Goal: Task Accomplishment & Management: Use online tool/utility

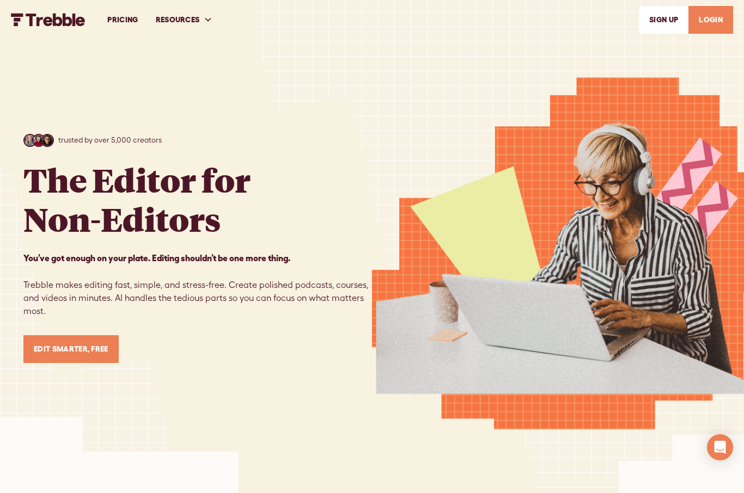
click at [712, 9] on link "LOGIN" at bounding box center [710, 20] width 45 height 28
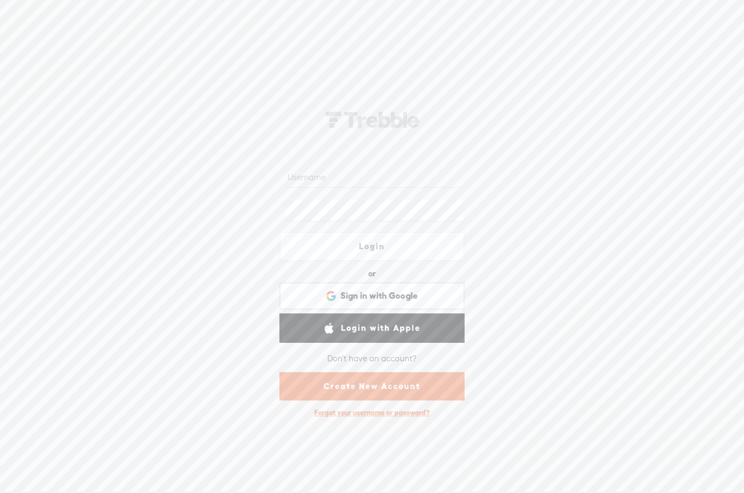
click at [508, 199] on div "Login or Login with Facebook Sign in with Google Sign in with Google. Opens in …" at bounding box center [372, 261] width 744 height 464
click at [427, 288] on div "Sign in with Google Sign in with Google. Opens in new tab" at bounding box center [372, 296] width 170 height 25
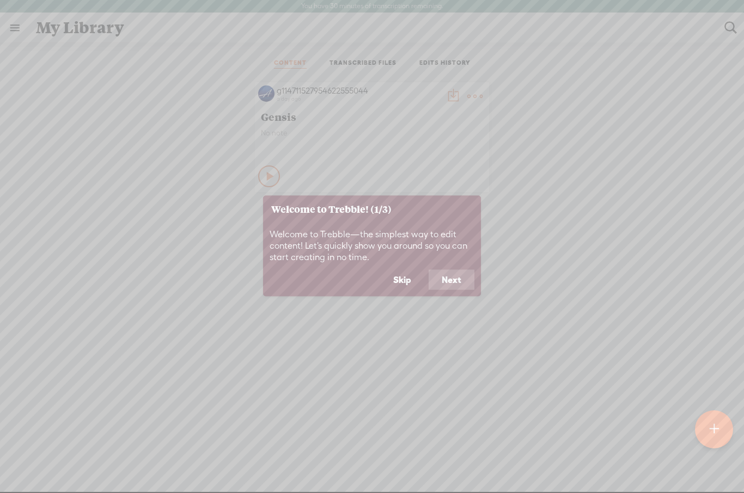
click at [453, 283] on button "Next" at bounding box center [451, 279] width 46 height 21
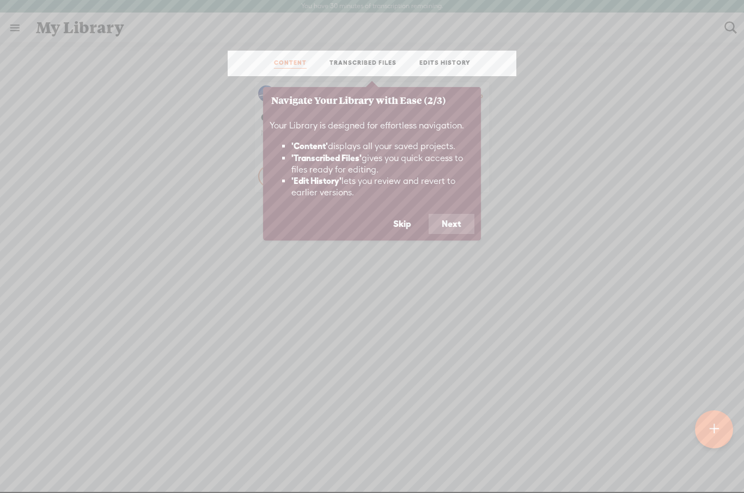
click at [453, 228] on button "Next" at bounding box center [451, 224] width 46 height 21
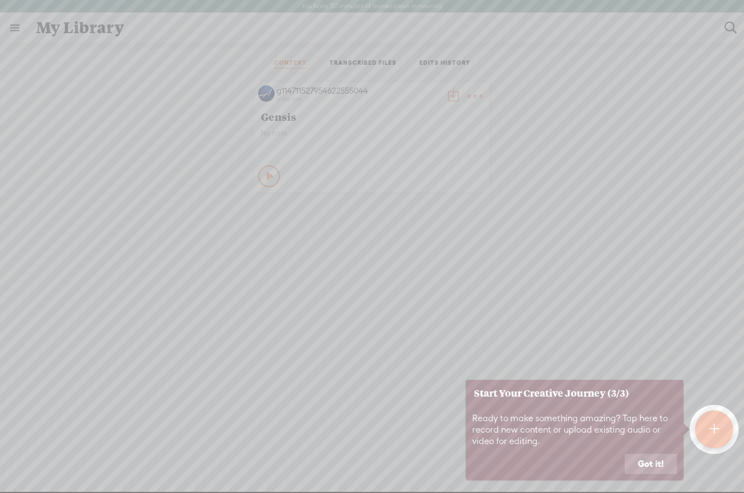
scroll to position [29, 0]
click at [661, 455] on button "Got it!" at bounding box center [650, 464] width 52 height 21
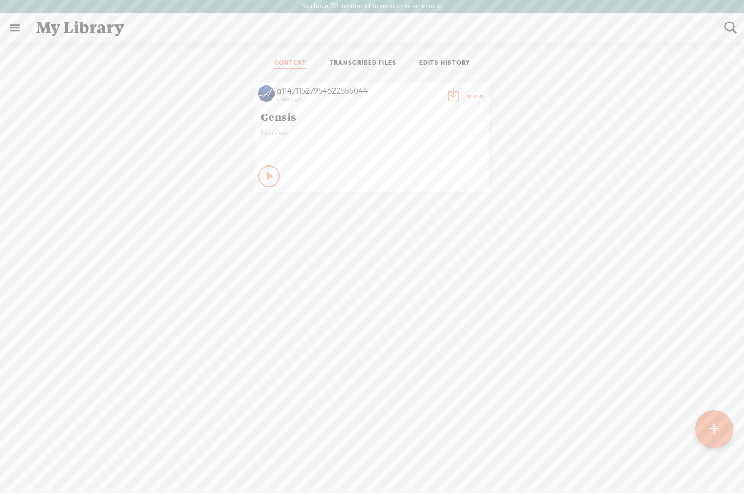
click at [293, 110] on span "Gensis" at bounding box center [372, 116] width 222 height 13
click at [271, 171] on icon at bounding box center [270, 176] width 11 height 11
click at [274, 169] on icon at bounding box center [269, 174] width 11 height 11
click at [707, 429] on div at bounding box center [714, 429] width 38 height 38
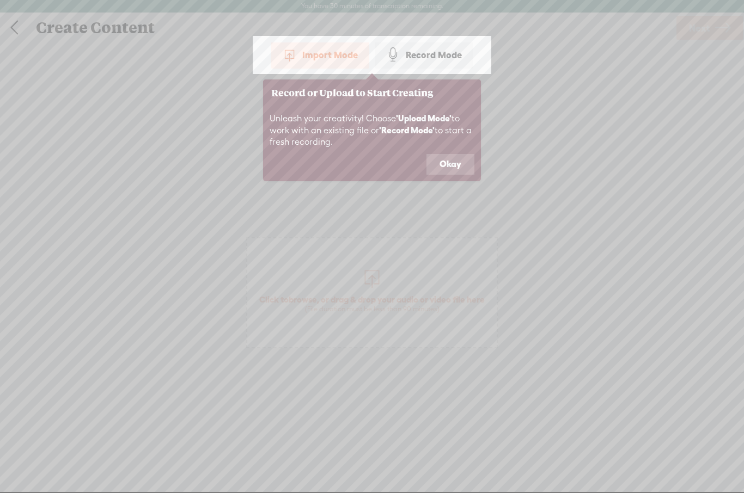
click at [328, 63] on div "Import Mode" at bounding box center [320, 54] width 98 height 27
click at [458, 169] on button "Okay" at bounding box center [450, 164] width 48 height 21
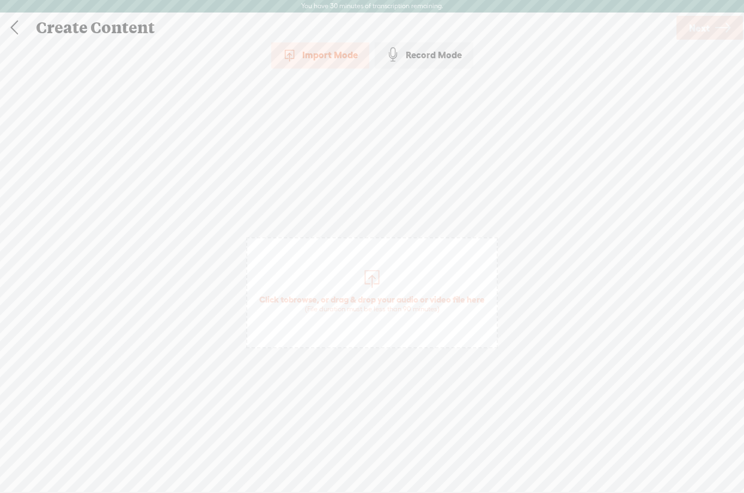
click at [434, 293] on span "Click to browse , or drag & drop your audio or video file here (File duration m…" at bounding box center [372, 303] width 236 height 31
click at [710, 14] on div "Use text-to-audio Use voice actor Record From This Browser Use pre-recorded aud…" at bounding box center [709, 28] width 70 height 28
click at [711, 24] on link "Next" at bounding box center [709, 28] width 66 height 24
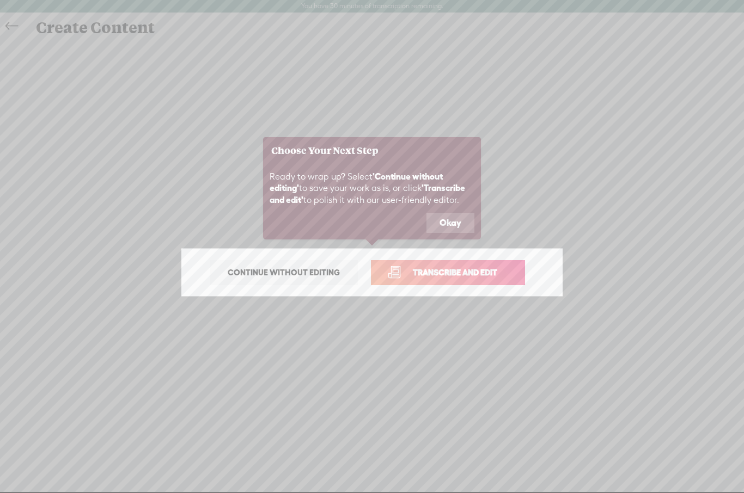
click at [483, 274] on span "Transcribe and edit" at bounding box center [454, 272] width 107 height 13
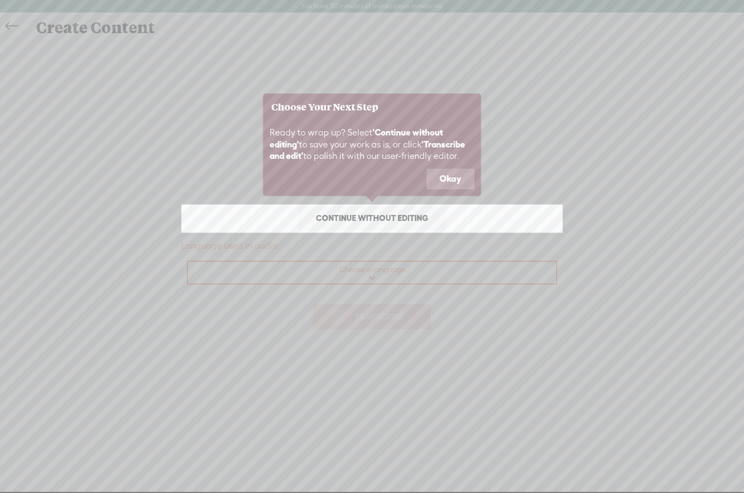
click at [457, 178] on button "Okay" at bounding box center [450, 179] width 48 height 21
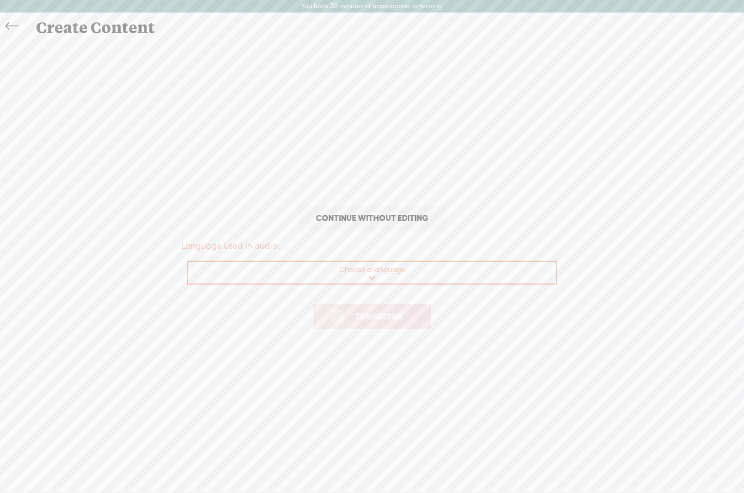
click at [403, 277] on select "Choose a language Afrikaans Albanian Amharic Arabic, Gulf Arabic, Modern Standa…" at bounding box center [372, 273] width 369 height 22
select select "en-US"
click at [405, 316] on span "Transcribe" at bounding box center [378, 316] width 71 height 13
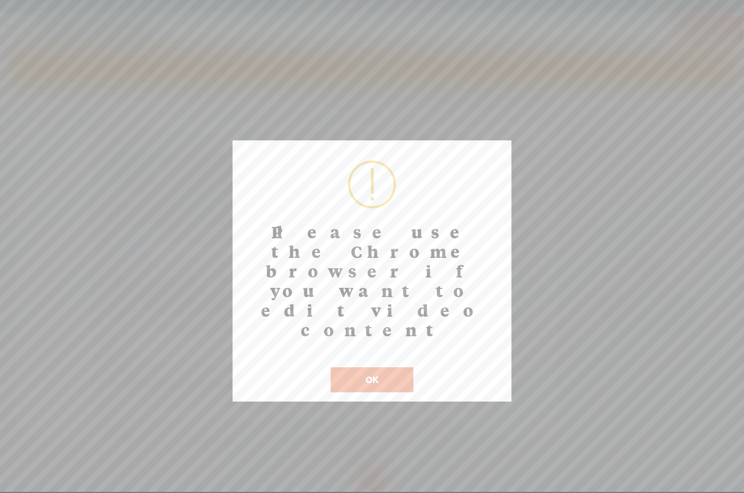
click at [374, 367] on button "OK" at bounding box center [371, 379] width 83 height 25
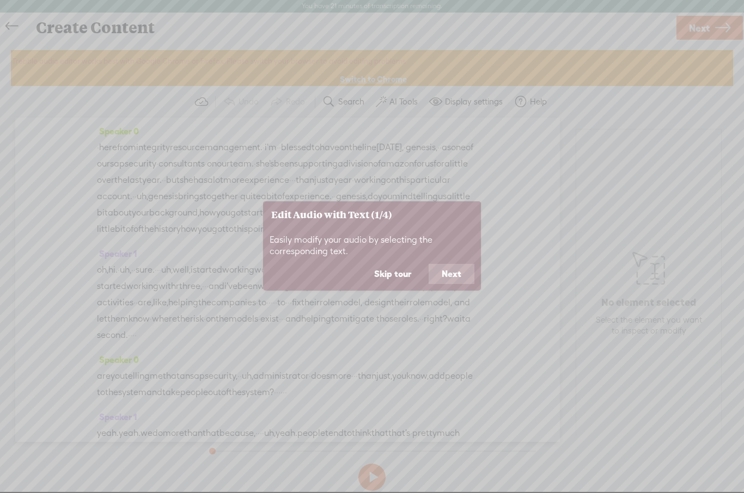
click at [379, 322] on icon at bounding box center [372, 246] width 744 height 493
click at [458, 279] on button "Next" at bounding box center [451, 274] width 46 height 21
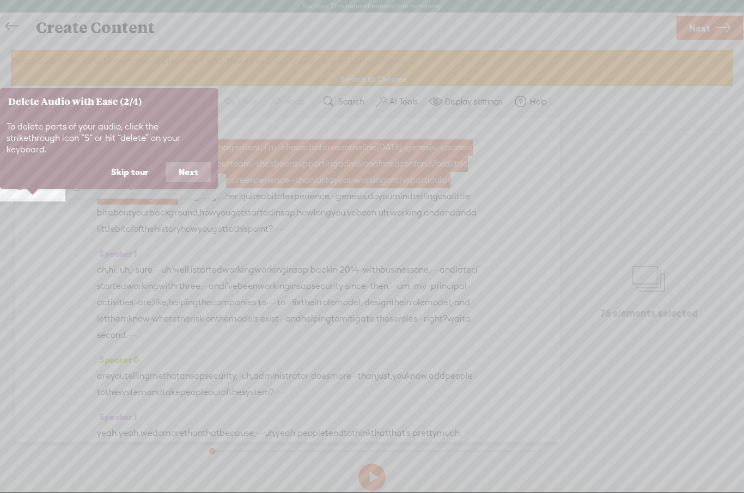
click at [133, 162] on button "Skip tour" at bounding box center [129, 172] width 63 height 21
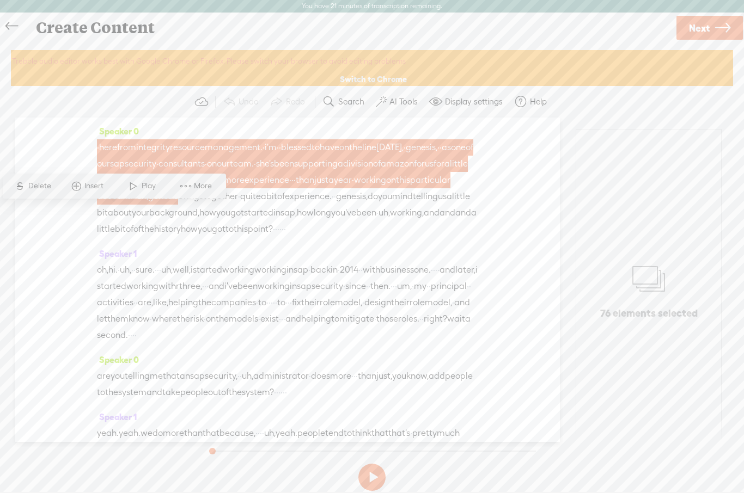
click at [376, 79] on link "Switch to Chrome" at bounding box center [373, 79] width 67 height 11
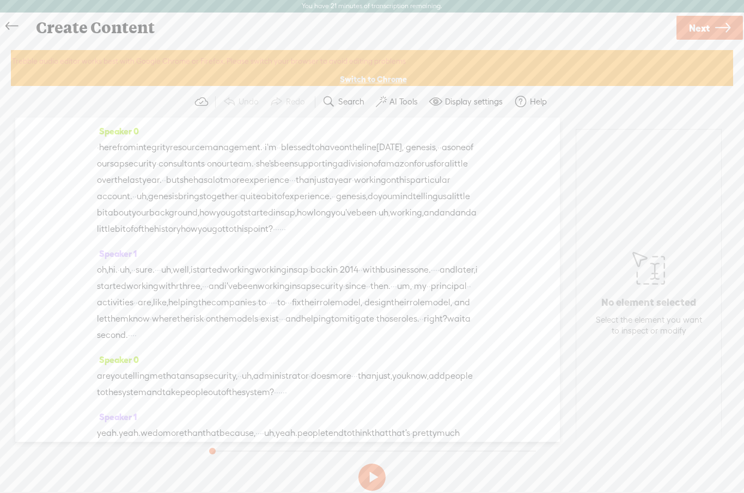
click at [258, 152] on span "management." at bounding box center [234, 147] width 58 height 16
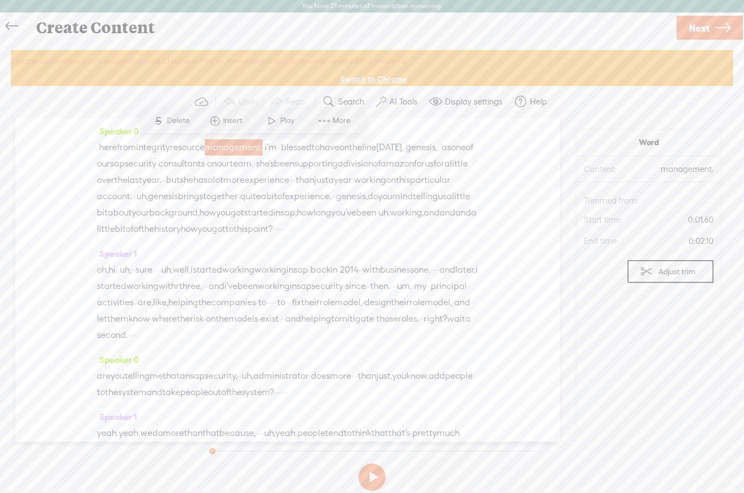
click at [117, 149] on span "here" at bounding box center [108, 147] width 18 height 16
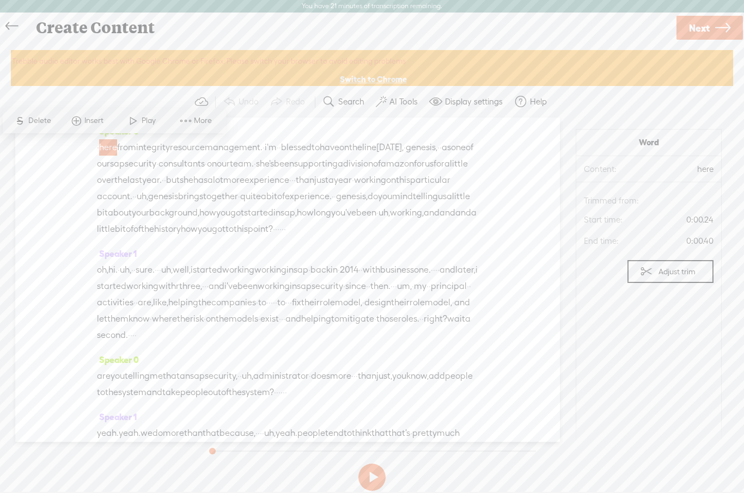
click at [148, 193] on span "uh," at bounding box center [142, 196] width 11 height 16
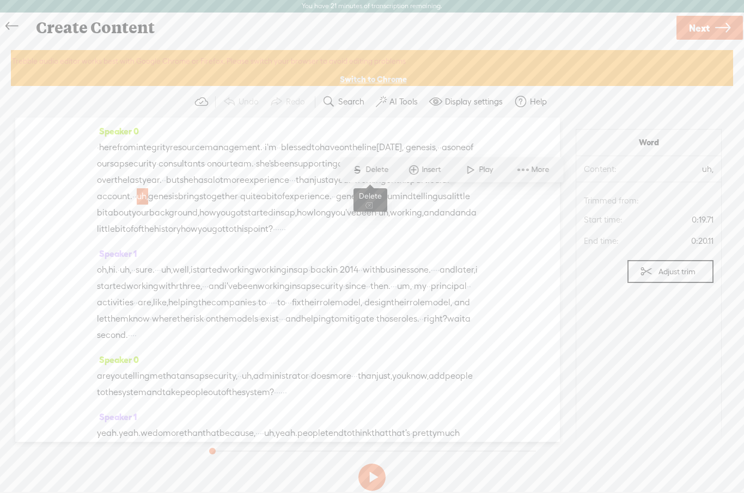
click at [367, 176] on span "S Delete" at bounding box center [370, 170] width 54 height 20
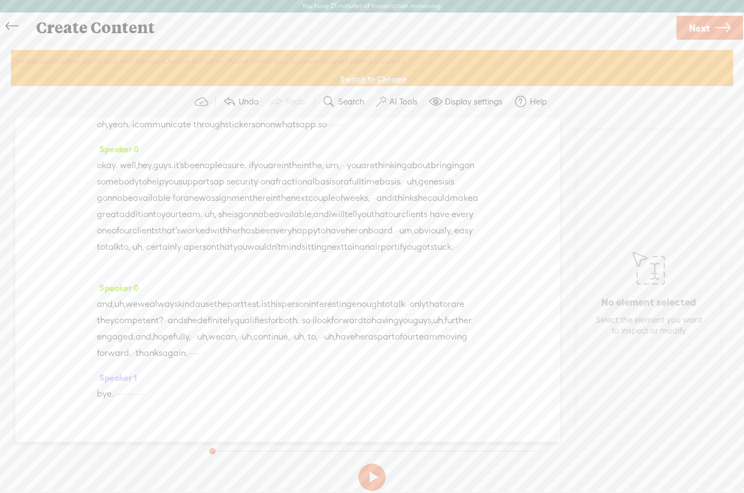
click at [388, 101] on button "AI Tools" at bounding box center [397, 102] width 53 height 22
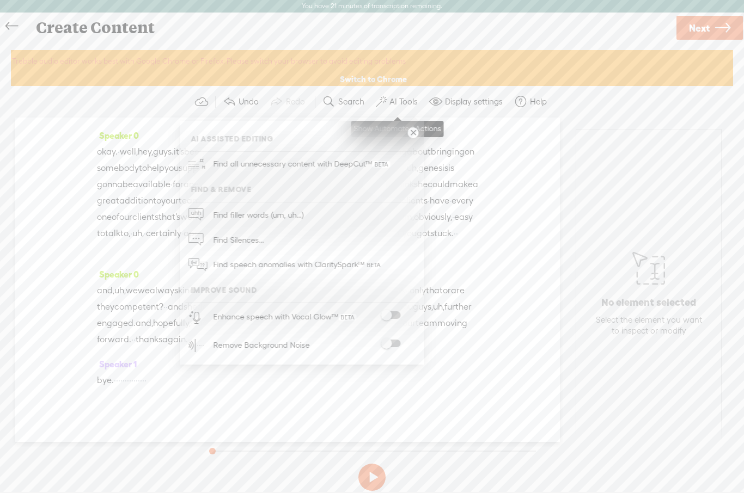
scroll to position [1907, 0]
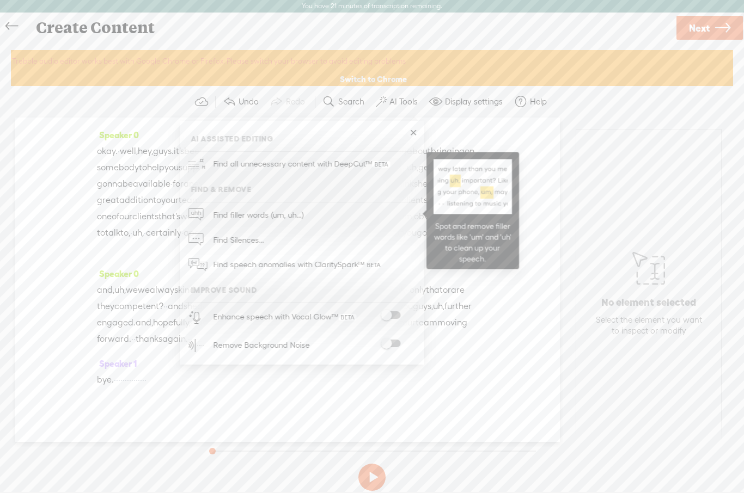
click at [292, 217] on span "Find filler words (um, uh...)" at bounding box center [258, 214] width 98 height 24
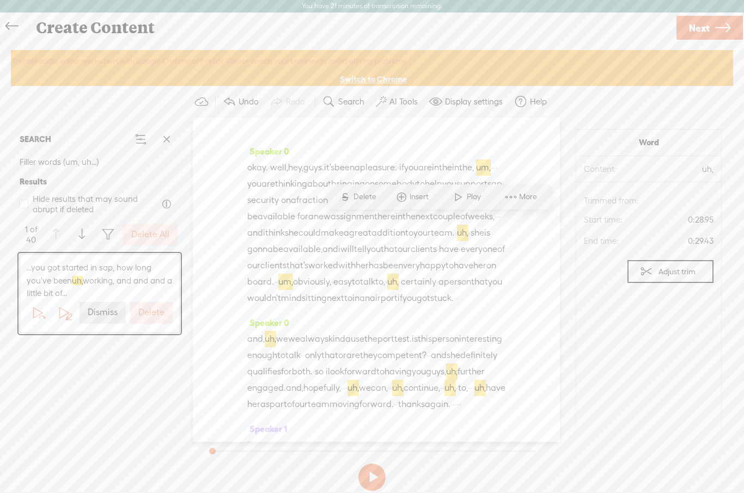
scroll to position [55, 0]
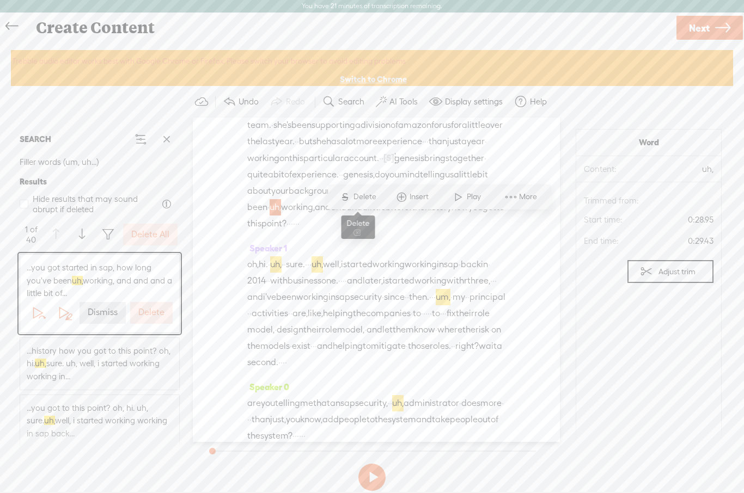
click at [364, 199] on span "Delete" at bounding box center [366, 197] width 26 height 11
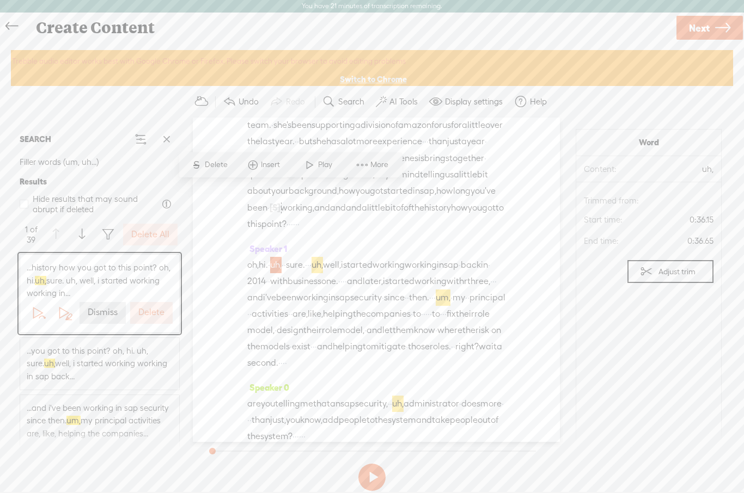
scroll to position [179, 0]
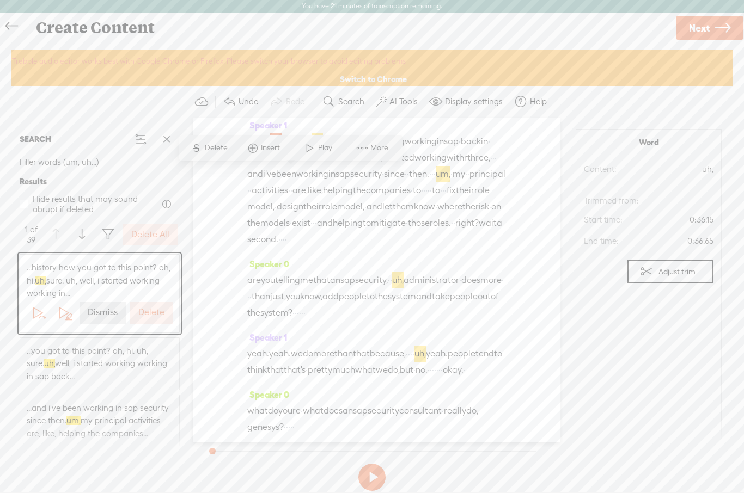
click at [212, 156] on span "S Delete" at bounding box center [209, 148] width 54 height 20
click at [278, 152] on span "Delete" at bounding box center [286, 148] width 26 height 11
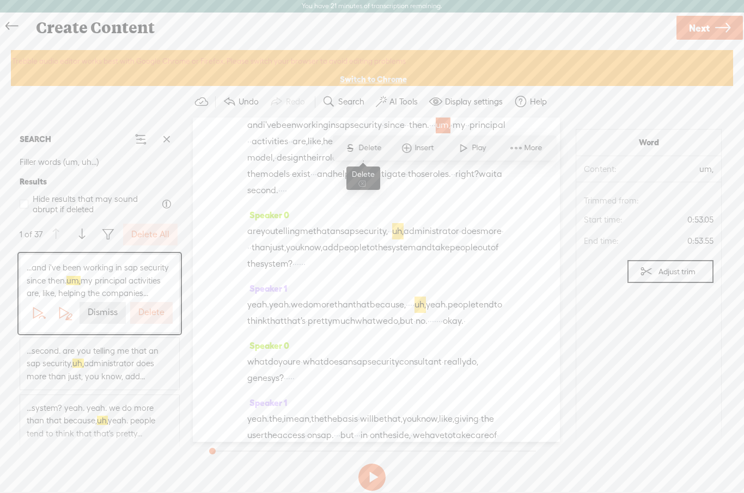
click at [362, 150] on span "Delete" at bounding box center [371, 148] width 26 height 11
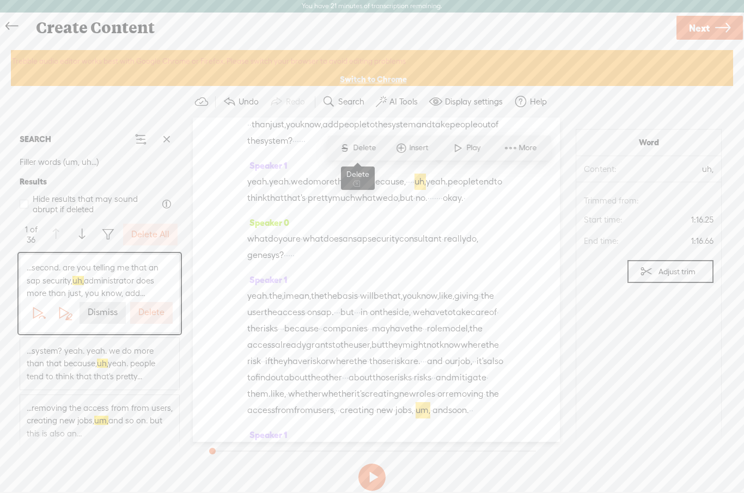
click at [360, 149] on span "Delete" at bounding box center [366, 148] width 26 height 11
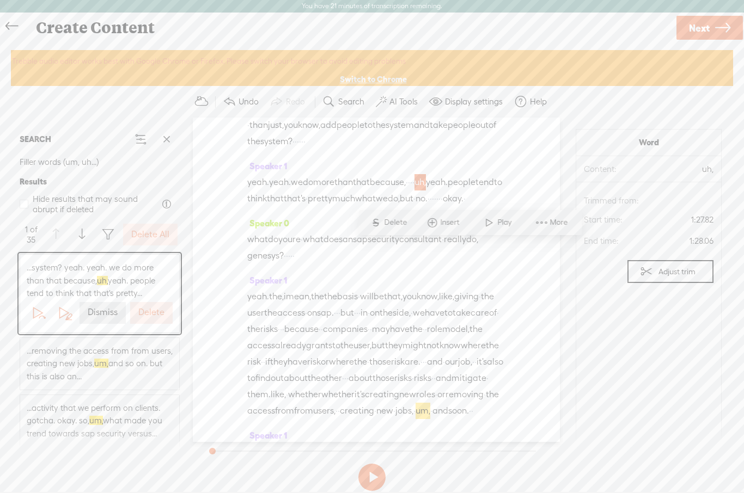
scroll to position [426, 0]
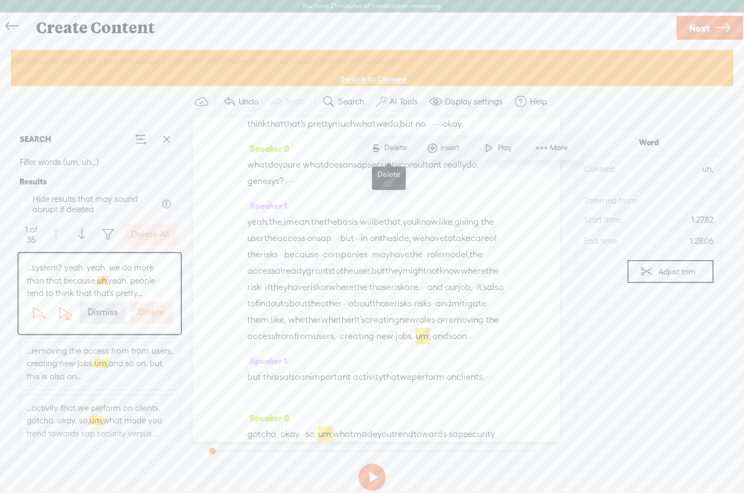
click at [394, 151] on span "Delete" at bounding box center [397, 148] width 26 height 11
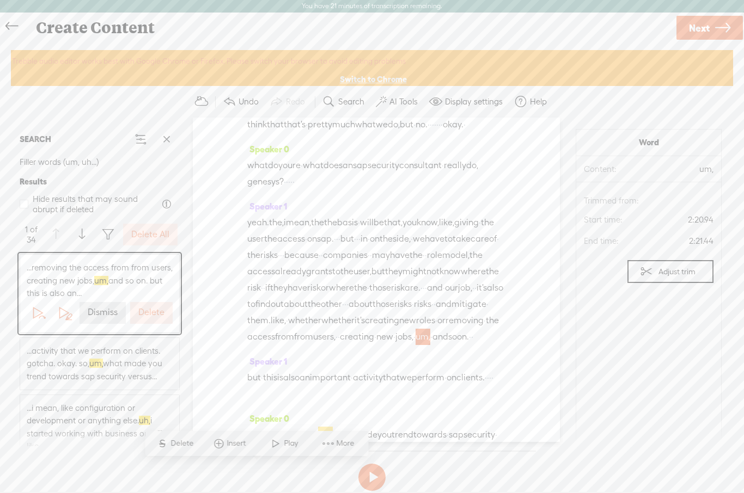
scroll to position [722, 0]
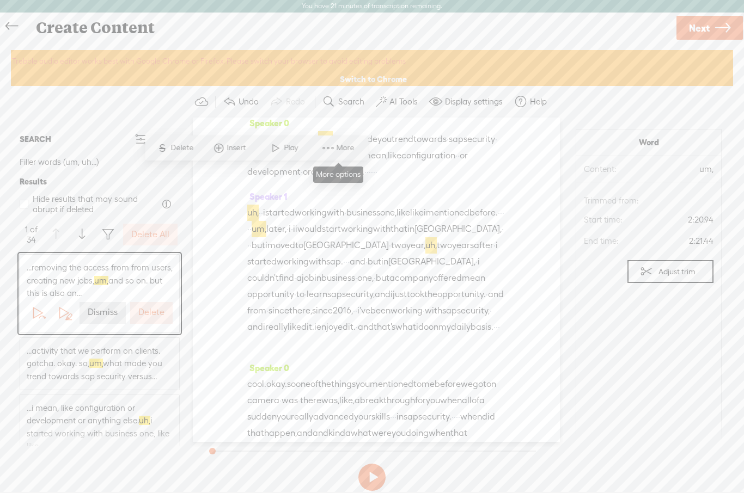
click at [337, 151] on span "More" at bounding box center [346, 148] width 21 height 11
click at [620, 324] on section "Word Content: um, Audio source: Trimmed from: Start time: 2:20.94 End time: 2:2…" at bounding box center [648, 291] width 146 height 324
click at [110, 308] on label "Dismiss" at bounding box center [103, 312] width 30 height 11
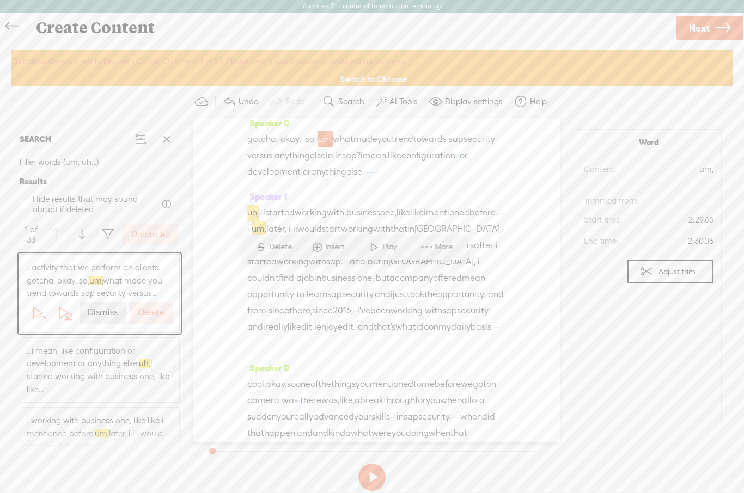
scroll to position [821, 0]
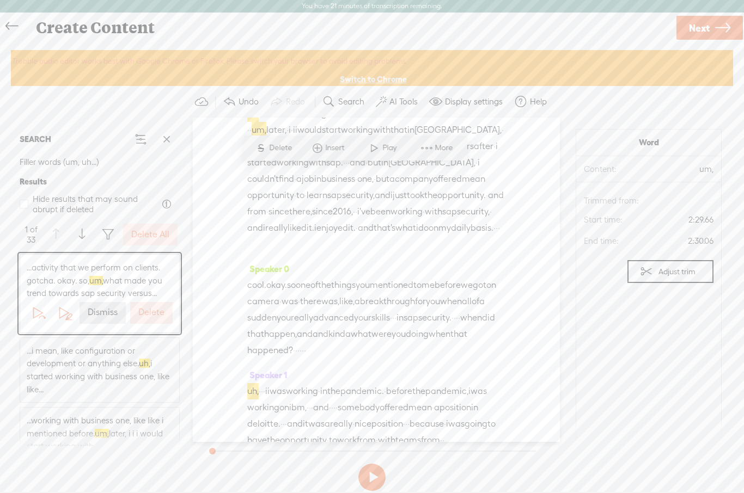
click at [163, 231] on label "Delete All" at bounding box center [150, 234] width 38 height 11
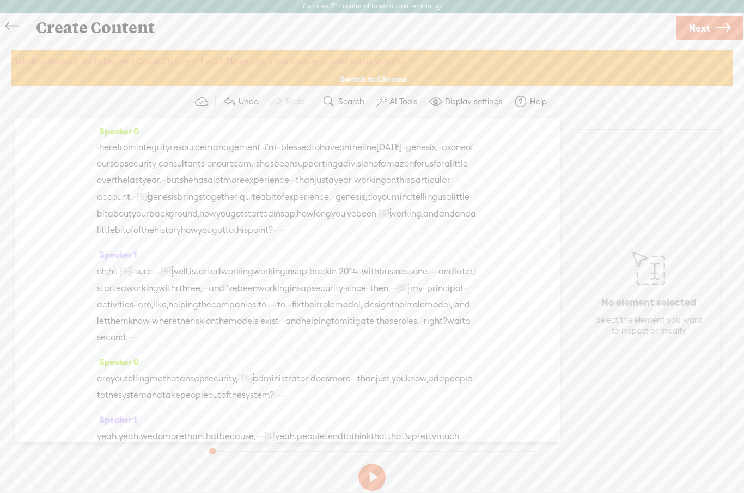
scroll to position [0, 0]
click at [372, 474] on button at bounding box center [371, 477] width 27 height 27
click at [373, 476] on button at bounding box center [371, 477] width 27 height 27
click at [101, 280] on span "oh," at bounding box center [102, 271] width 11 height 16
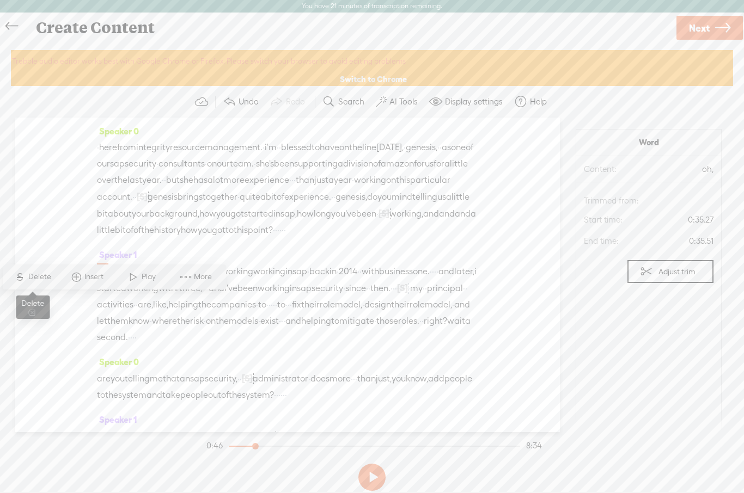
click at [34, 281] on span "Delete" at bounding box center [41, 277] width 26 height 11
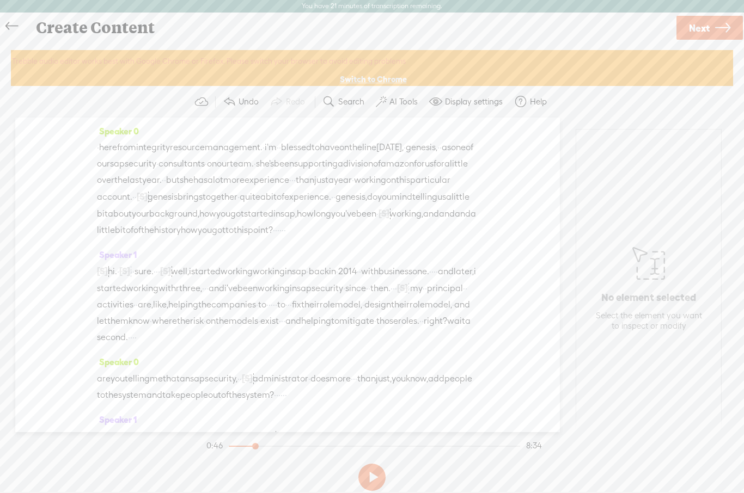
click at [153, 280] on span "sure." at bounding box center [143, 271] width 19 height 16
click at [82, 278] on span "S" at bounding box center [75, 277] width 16 height 20
click at [370, 478] on button at bounding box center [371, 477] width 27 height 27
click at [364, 469] on button at bounding box center [371, 477] width 27 height 27
click at [281, 238] on span "·" at bounding box center [280, 230] width 2 height 16
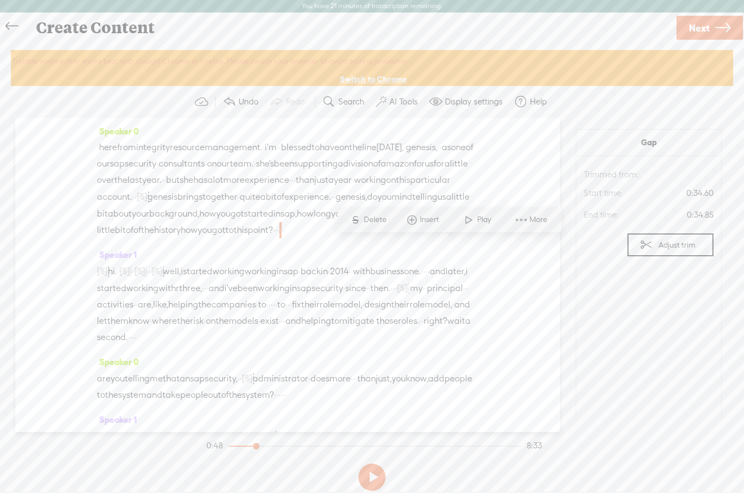
click at [372, 475] on button at bounding box center [371, 477] width 27 height 27
click at [368, 477] on button at bounding box center [371, 477] width 27 height 27
click at [455, 222] on span "and" at bounding box center [463, 214] width 16 height 16
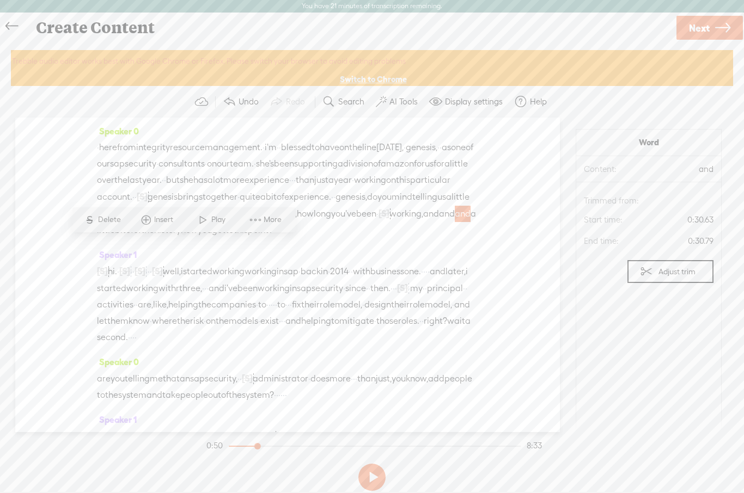
click at [374, 475] on button at bounding box center [371, 477] width 27 height 27
click at [365, 472] on button at bounding box center [371, 477] width 27 height 27
click at [255, 445] on div at bounding box center [245, 447] width 25 height 25
click at [370, 476] on button at bounding box center [371, 477] width 27 height 27
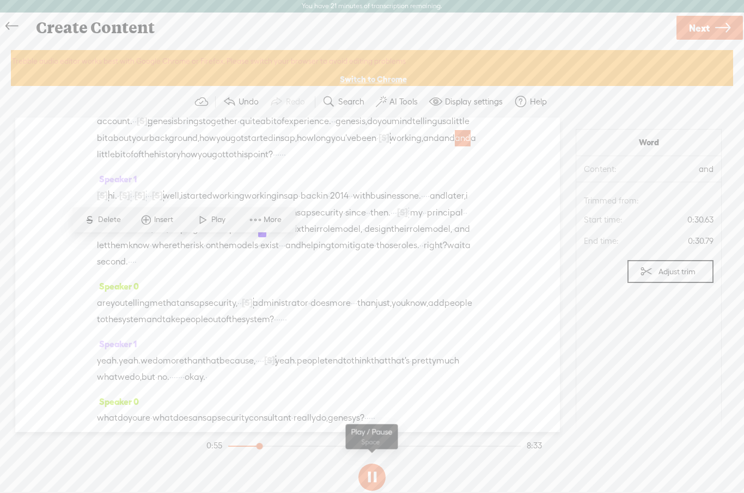
scroll to position [82, 0]
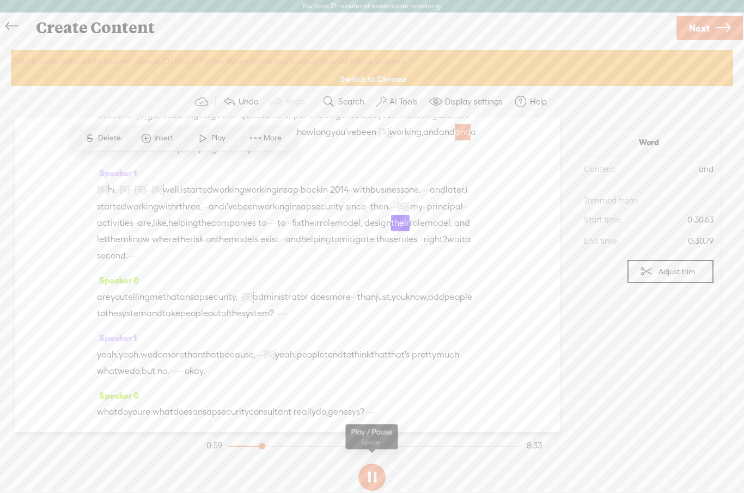
click at [368, 472] on button at bounding box center [371, 477] width 27 height 27
click at [277, 231] on span "to" at bounding box center [281, 223] width 8 height 16
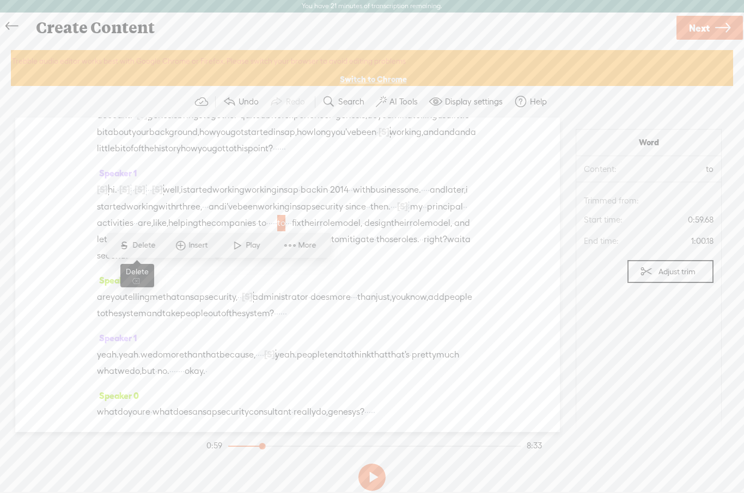
click at [132, 245] on span "S" at bounding box center [124, 246] width 16 height 20
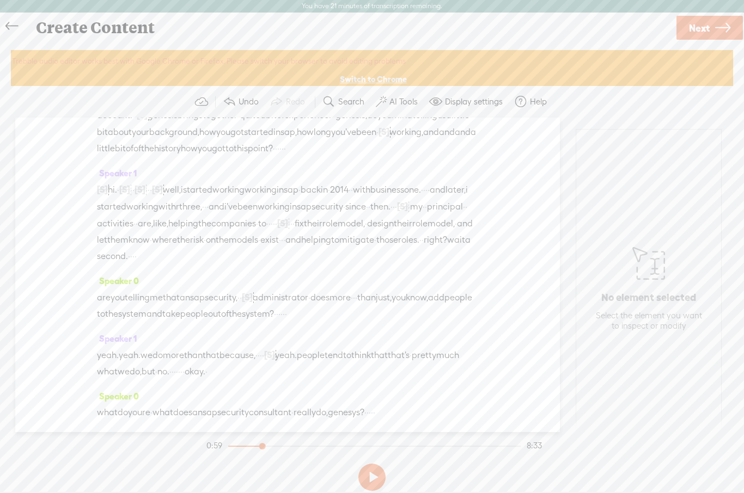
click at [211, 232] on span "companies" at bounding box center [233, 224] width 45 height 16
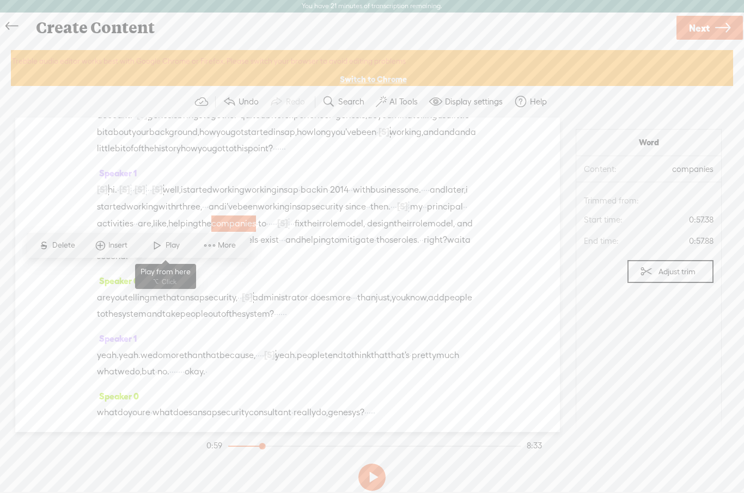
click at [162, 244] on span at bounding box center [157, 246] width 16 height 20
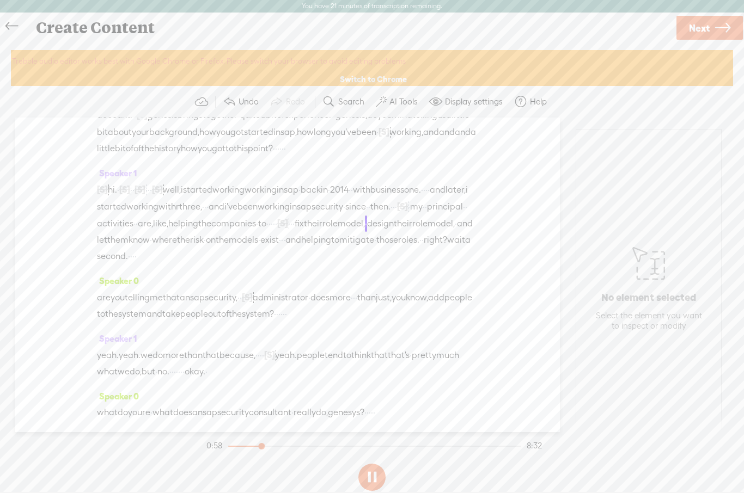
click at [365, 472] on button at bounding box center [371, 477] width 27 height 27
click at [277, 228] on span "[S]" at bounding box center [282, 223] width 11 height 10
click at [371, 474] on button at bounding box center [371, 477] width 27 height 27
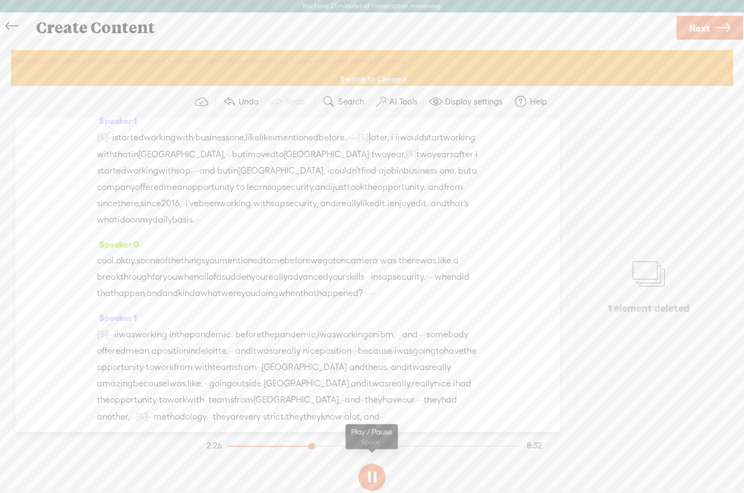
scroll to position [608, 0]
